Goal: Information Seeking & Learning: Learn about a topic

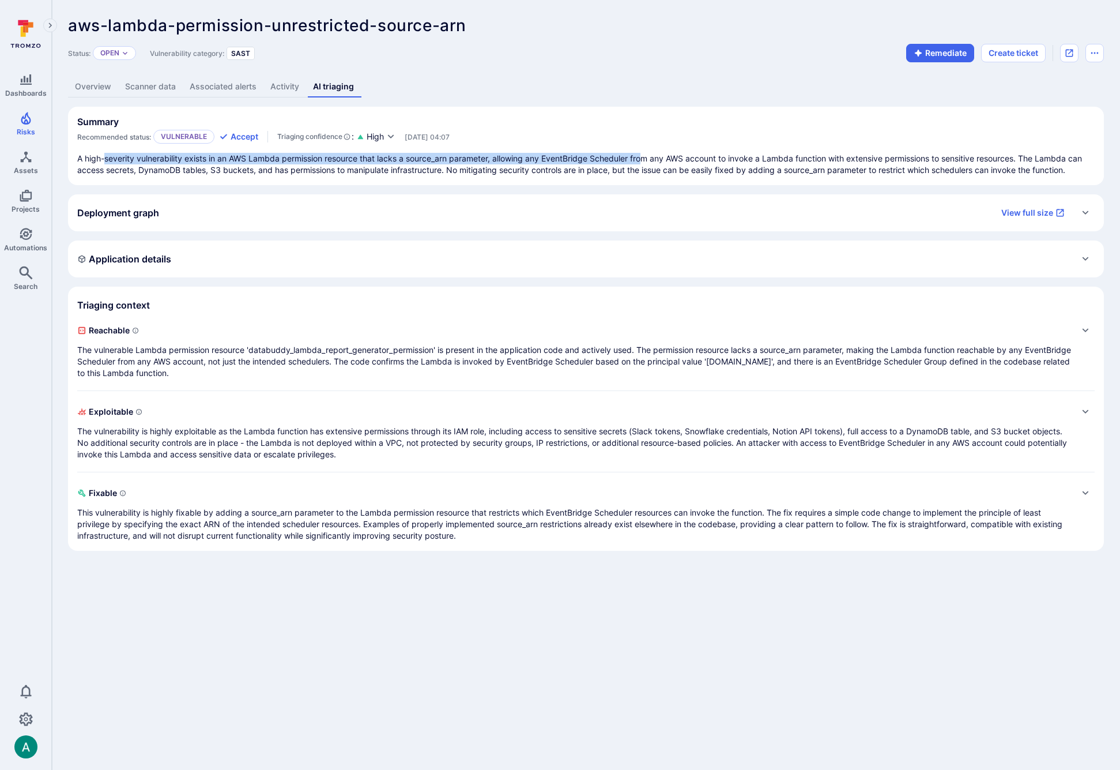
drag, startPoint x: 142, startPoint y: 158, endPoint x: 661, endPoint y: 159, distance: 518.9
click at [657, 159] on p "A high-severity vulnerability exists in an AWS Lambda permission resource that …" at bounding box center [586, 164] width 1018 height 23
click at [284, 206] on div "Deployment graph View full size" at bounding box center [574, 213] width 995 height 18
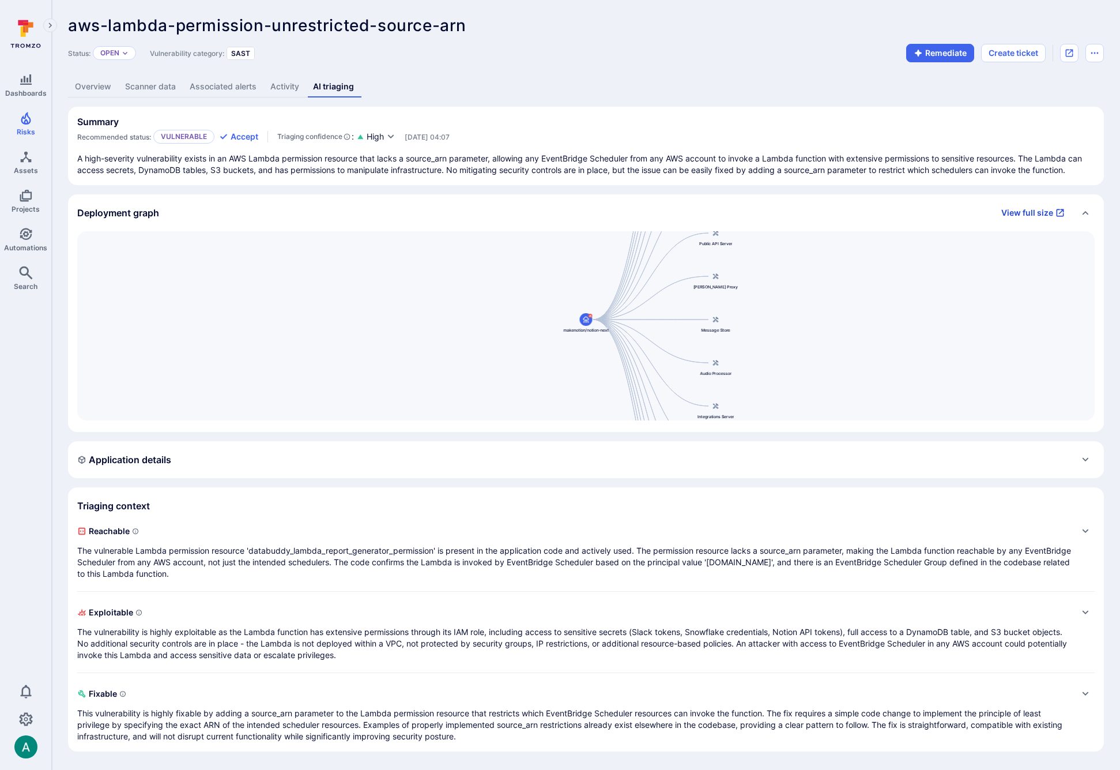
click at [1019, 208] on link "View full size" at bounding box center [1033, 213] width 77 height 18
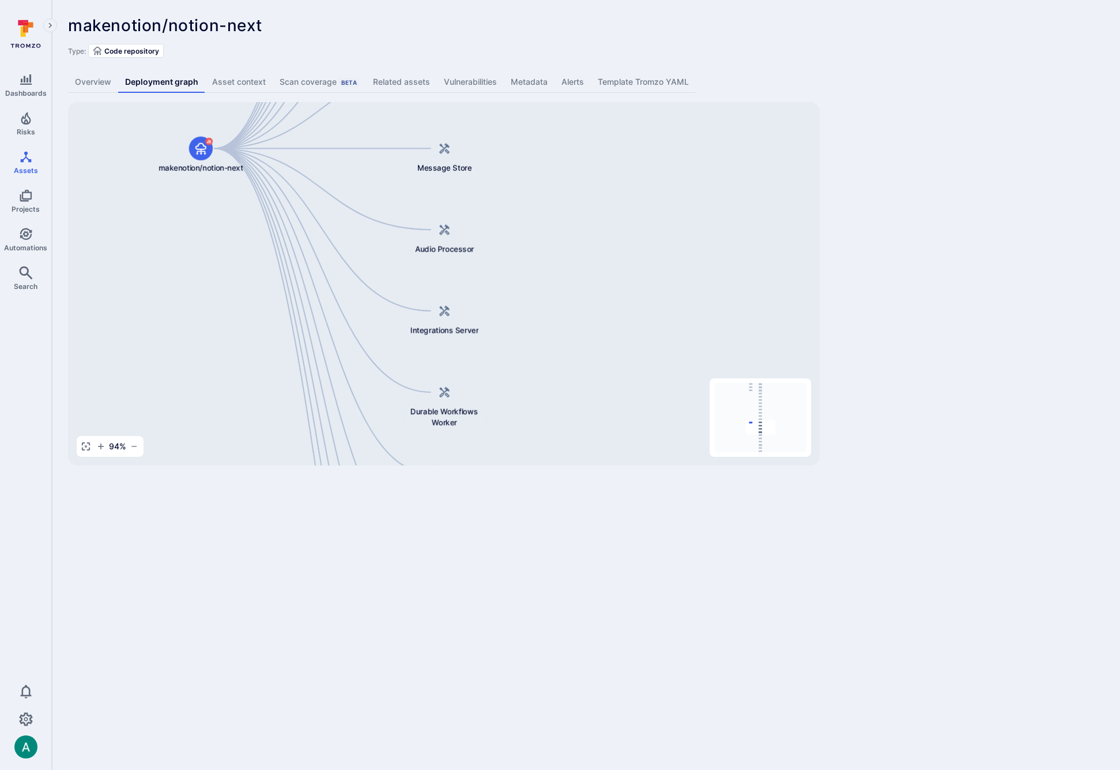
drag, startPoint x: 521, startPoint y: 384, endPoint x: 506, endPoint y: 37, distance: 346.8
click at [506, 37] on div "makenotion/notion-next ... Show more Type: Code repository Overview Deployment …" at bounding box center [586, 240] width 1068 height 481
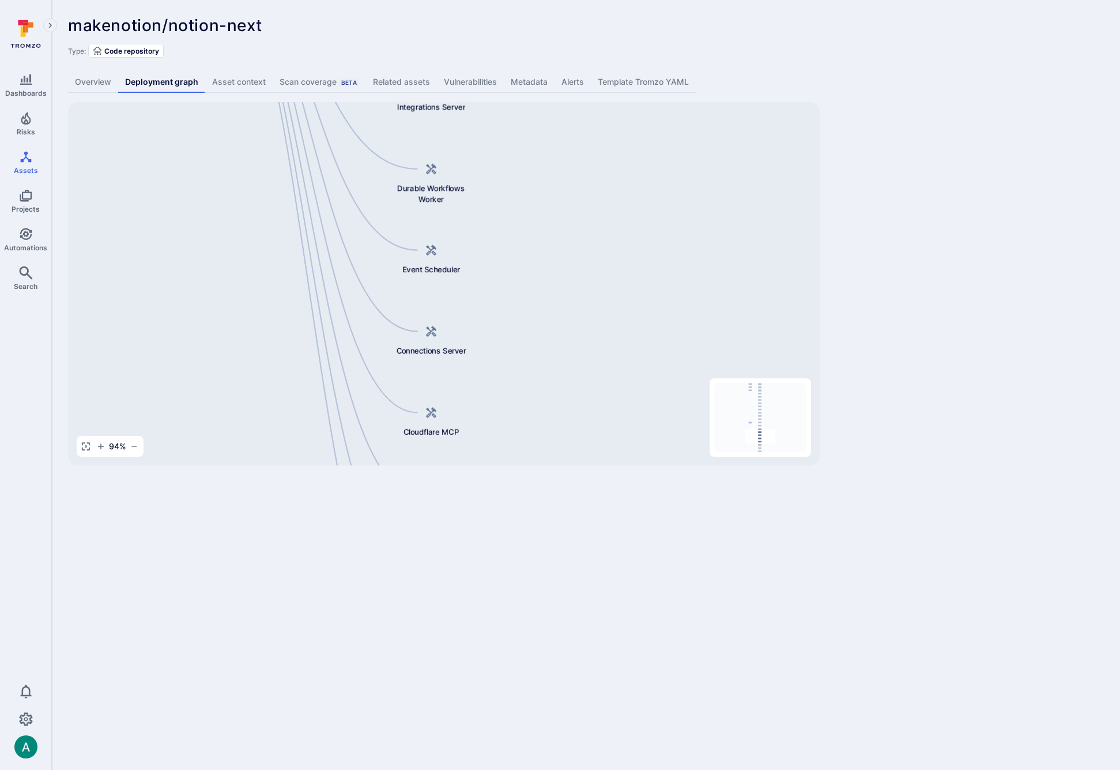
drag, startPoint x: 503, startPoint y: 370, endPoint x: 496, endPoint y: 323, distance: 47.1
click at [489, 148] on div "notion-next [DOMAIN_NAME][URL] notion-actions-runner [DOMAIN_NAME][URL] notion-…" at bounding box center [444, 283] width 752 height 363
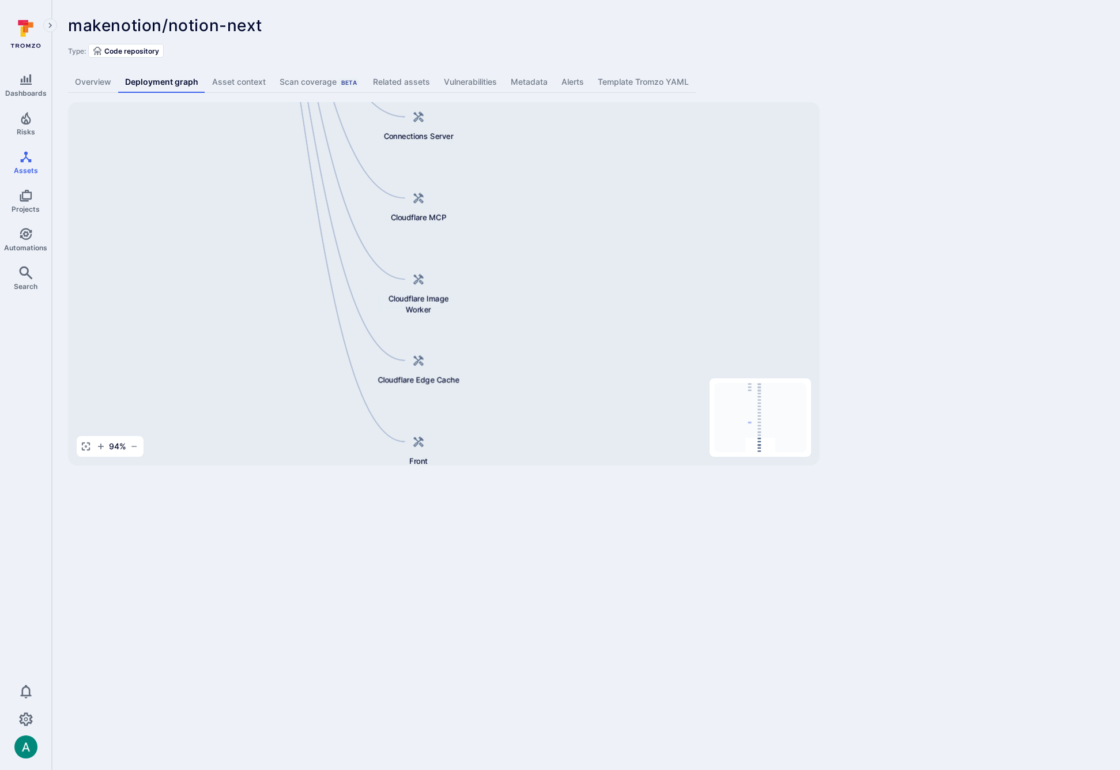
drag, startPoint x: 501, startPoint y: 284, endPoint x: 490, endPoint y: 139, distance: 145.7
click at [490, 139] on div "notion-next [DOMAIN_NAME][URL] notion-actions-runner [DOMAIN_NAME][URL] notion-…" at bounding box center [444, 283] width 752 height 363
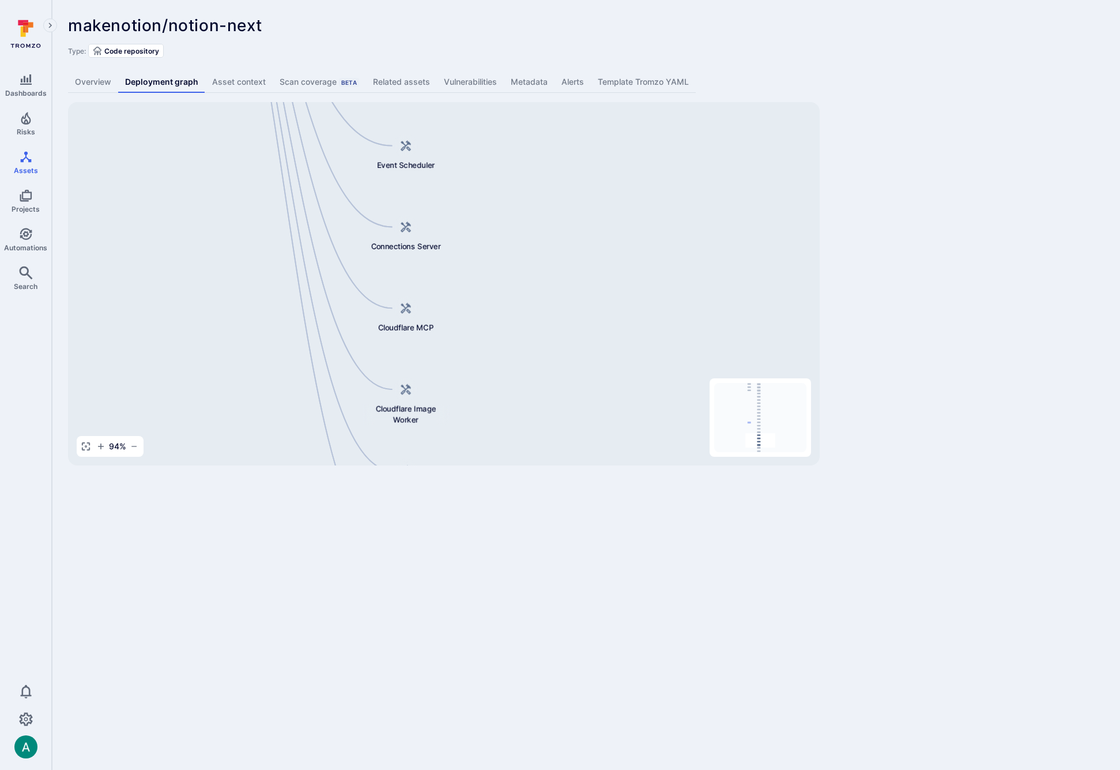
drag, startPoint x: 530, startPoint y: 359, endPoint x: 520, endPoint y: 456, distance: 97.4
click at [518, 472] on div "makenotion/notion-next ... Show more Type: Code repository Overview Deployment …" at bounding box center [586, 240] width 1068 height 481
drag, startPoint x: 507, startPoint y: 152, endPoint x: 524, endPoint y: 402, distance: 250.2
click at [524, 406] on div "notion-next [DOMAIN_NAME][URL] notion-actions-runner [DOMAIN_NAME][URL] notion-…" at bounding box center [444, 283] width 752 height 363
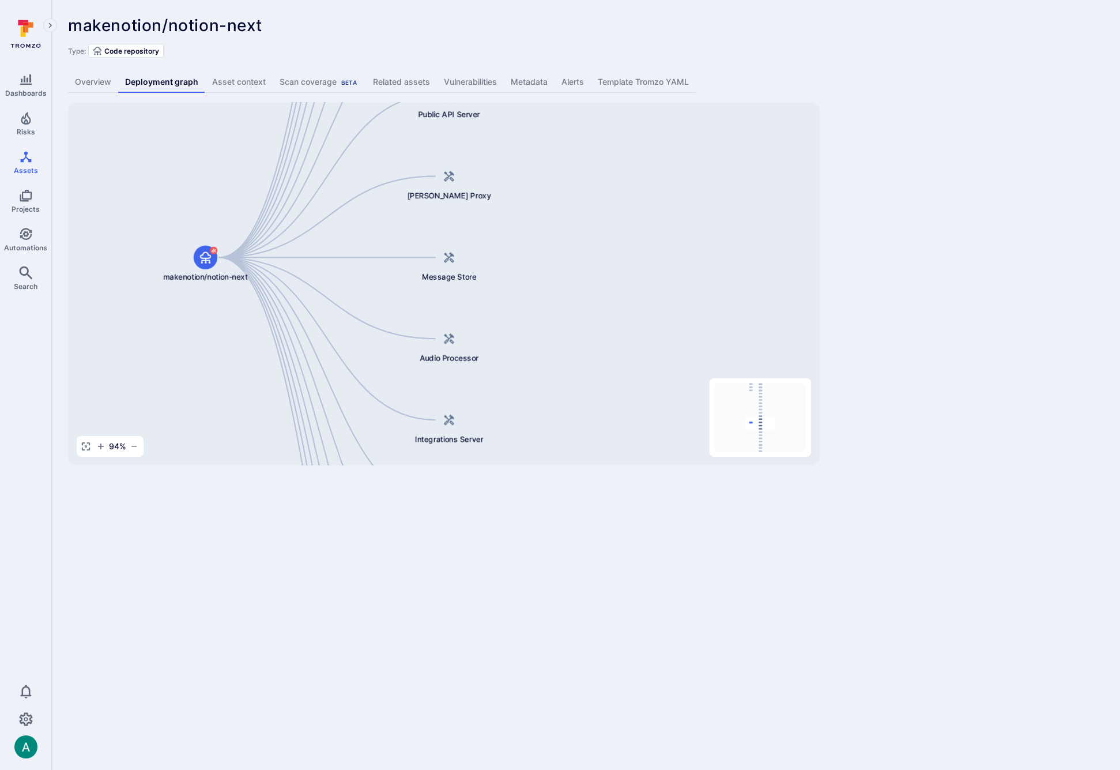
drag, startPoint x: 492, startPoint y: 171, endPoint x: 519, endPoint y: 351, distance: 181.9
click at [519, 353] on div "notion-next [DOMAIN_NAME][URL] notion-actions-runner [DOMAIN_NAME][URL] notion-…" at bounding box center [444, 283] width 752 height 363
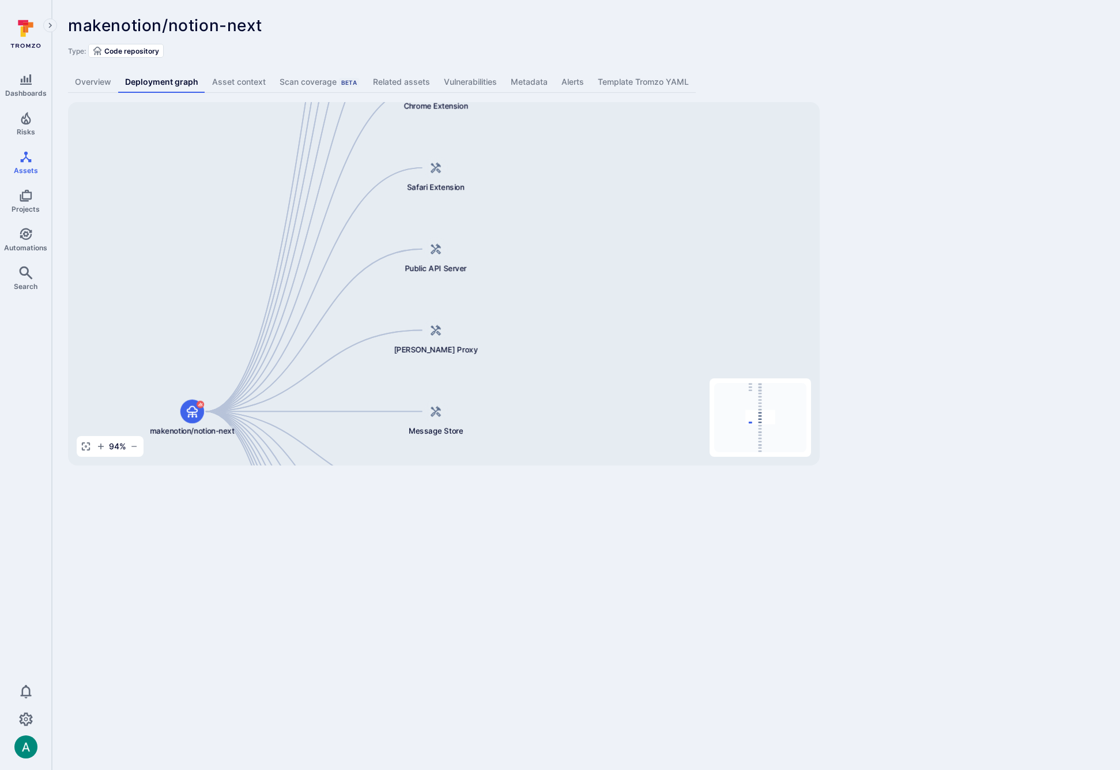
drag, startPoint x: 525, startPoint y: 175, endPoint x: 533, endPoint y: 338, distance: 162.8
click at [514, 368] on div "notion-next [DOMAIN_NAME][URL] notion-actions-runner [DOMAIN_NAME][URL] notion-…" at bounding box center [444, 283] width 752 height 363
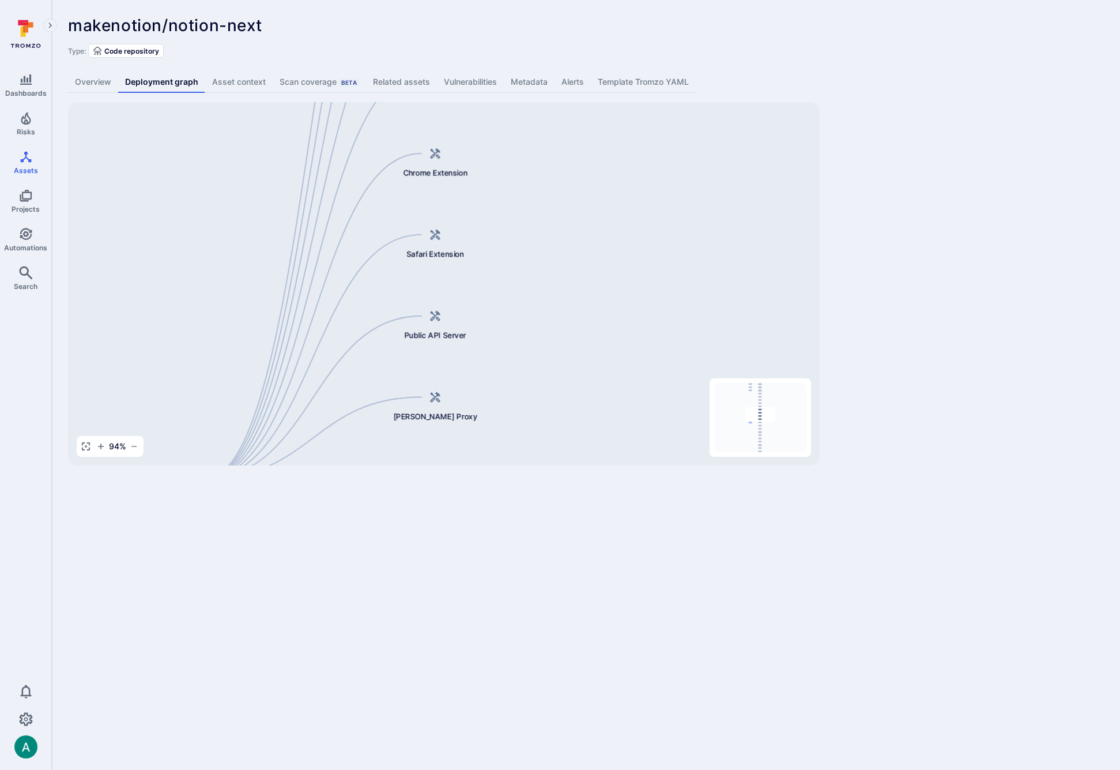
drag, startPoint x: 560, startPoint y: 186, endPoint x: 549, endPoint y: 383, distance: 197.4
click at [550, 385] on div "notion-next [DOMAIN_NAME][URL] notion-actions-runner [DOMAIN_NAME][URL] notion-…" at bounding box center [444, 283] width 752 height 363
drag, startPoint x: 491, startPoint y: 338, endPoint x: 494, endPoint y: 345, distance: 7.5
click at [492, 348] on div "notion-next [DOMAIN_NAME][URL] notion-actions-runner [DOMAIN_NAME][URL] notion-…" at bounding box center [444, 283] width 752 height 363
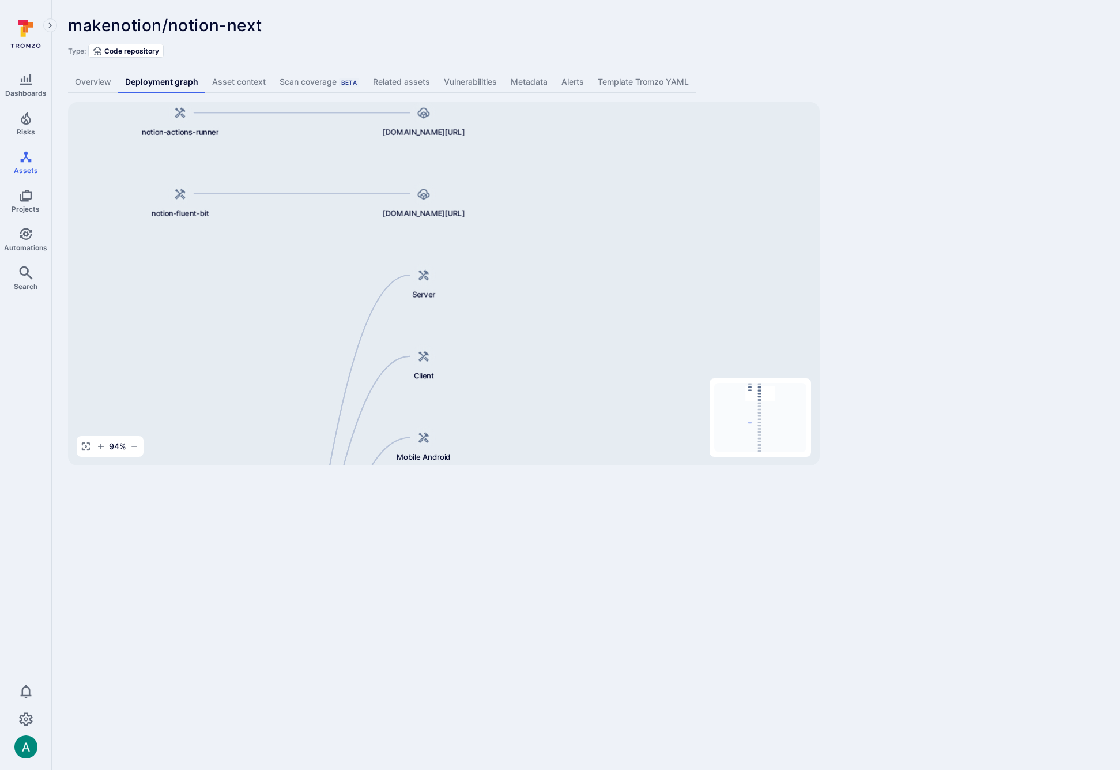
drag, startPoint x: 511, startPoint y: 176, endPoint x: 518, endPoint y: 274, distance: 98.8
click at [506, 357] on div "notion-next [DOMAIN_NAME][URL] notion-actions-runner [DOMAIN_NAME][URL] notion-…" at bounding box center [444, 283] width 752 height 363
drag, startPoint x: 514, startPoint y: 155, endPoint x: 514, endPoint y: 191, distance: 35.7
click at [514, 191] on div "notion-next [DOMAIN_NAME][URL] notion-actions-runner [DOMAIN_NAME][URL] notion-…" at bounding box center [444, 283] width 752 height 363
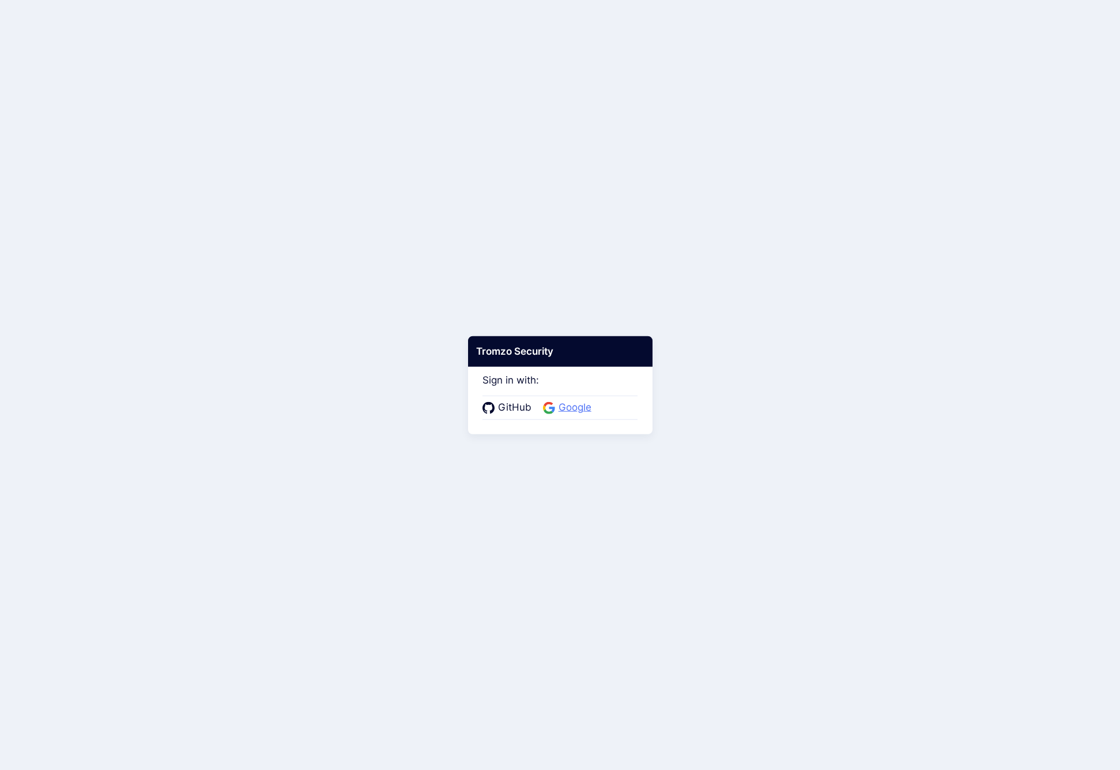
click at [565, 411] on span "Google" at bounding box center [575, 407] width 40 height 15
